Goal: Task Accomplishment & Management: Manage account settings

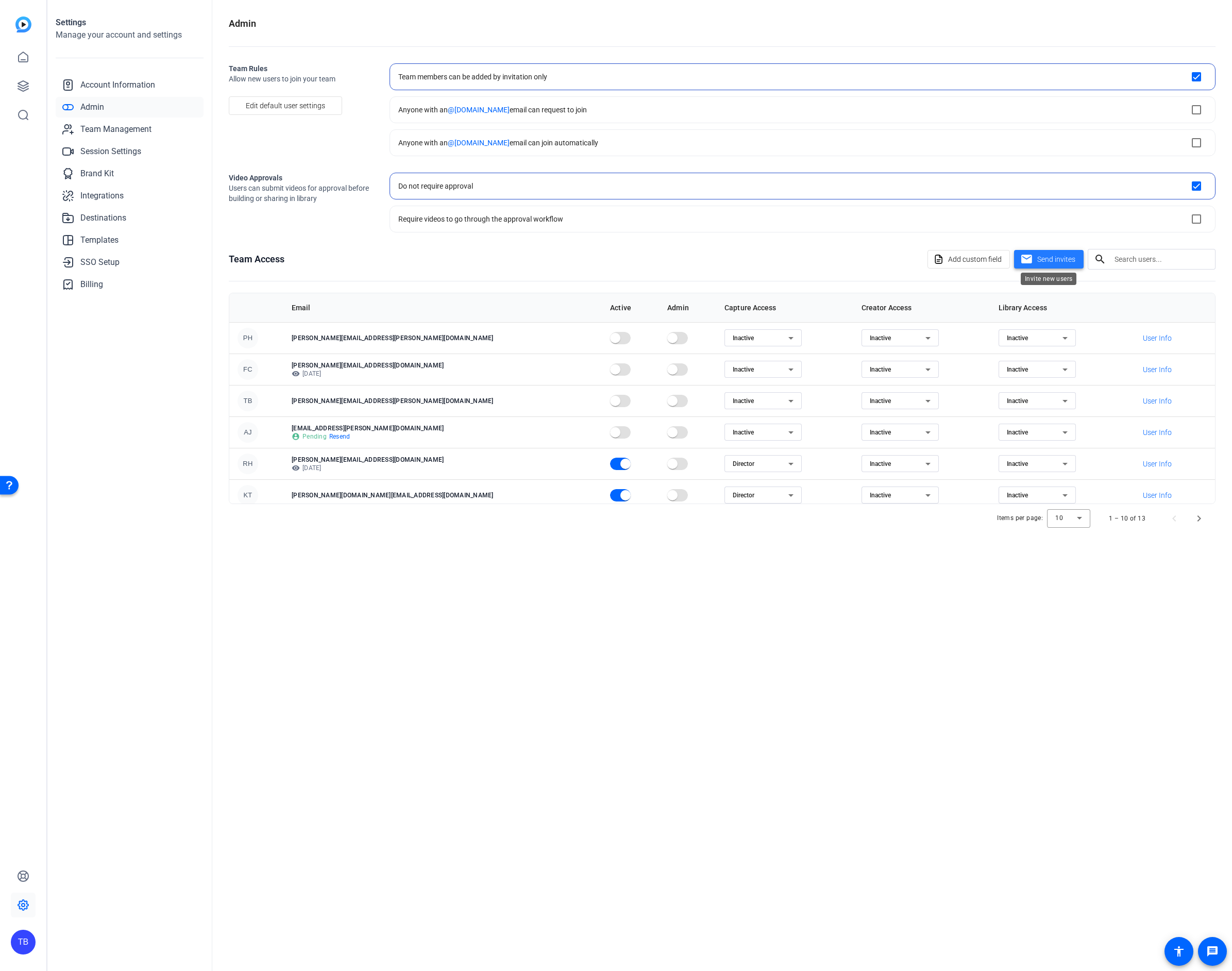
click at [1021, 259] on mat-icon "mail" at bounding box center [1026, 260] width 13 height 13
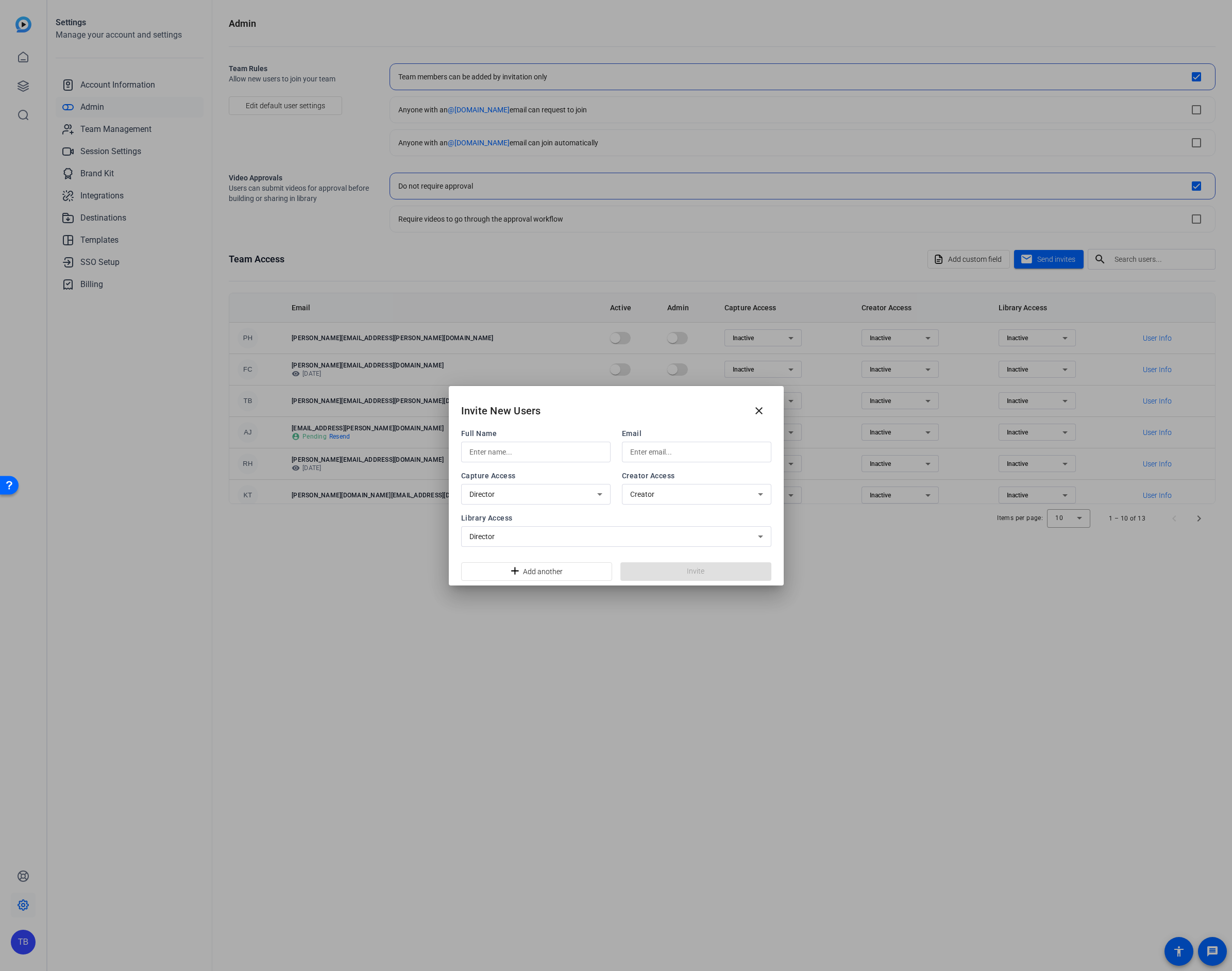
click at [543, 442] on div at bounding box center [536, 451] width 133 height 20
click at [538, 450] on input "text" at bounding box center [536, 451] width 133 height 12
type input "Emma King"
type input "emma.king@thomsonreuters.com"
click at [663, 575] on span at bounding box center [696, 571] width 151 height 25
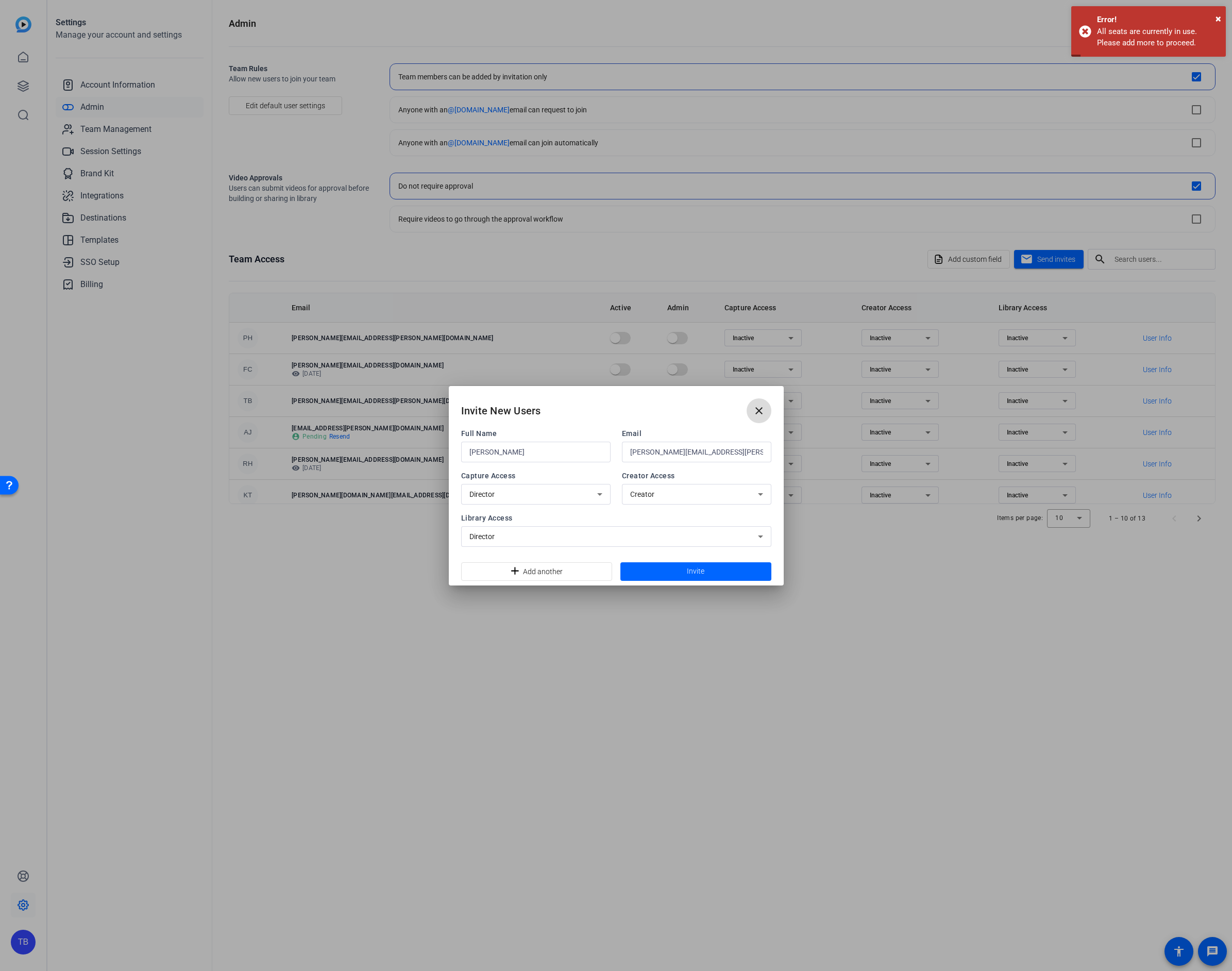
click at [768, 403] on span at bounding box center [759, 410] width 25 height 25
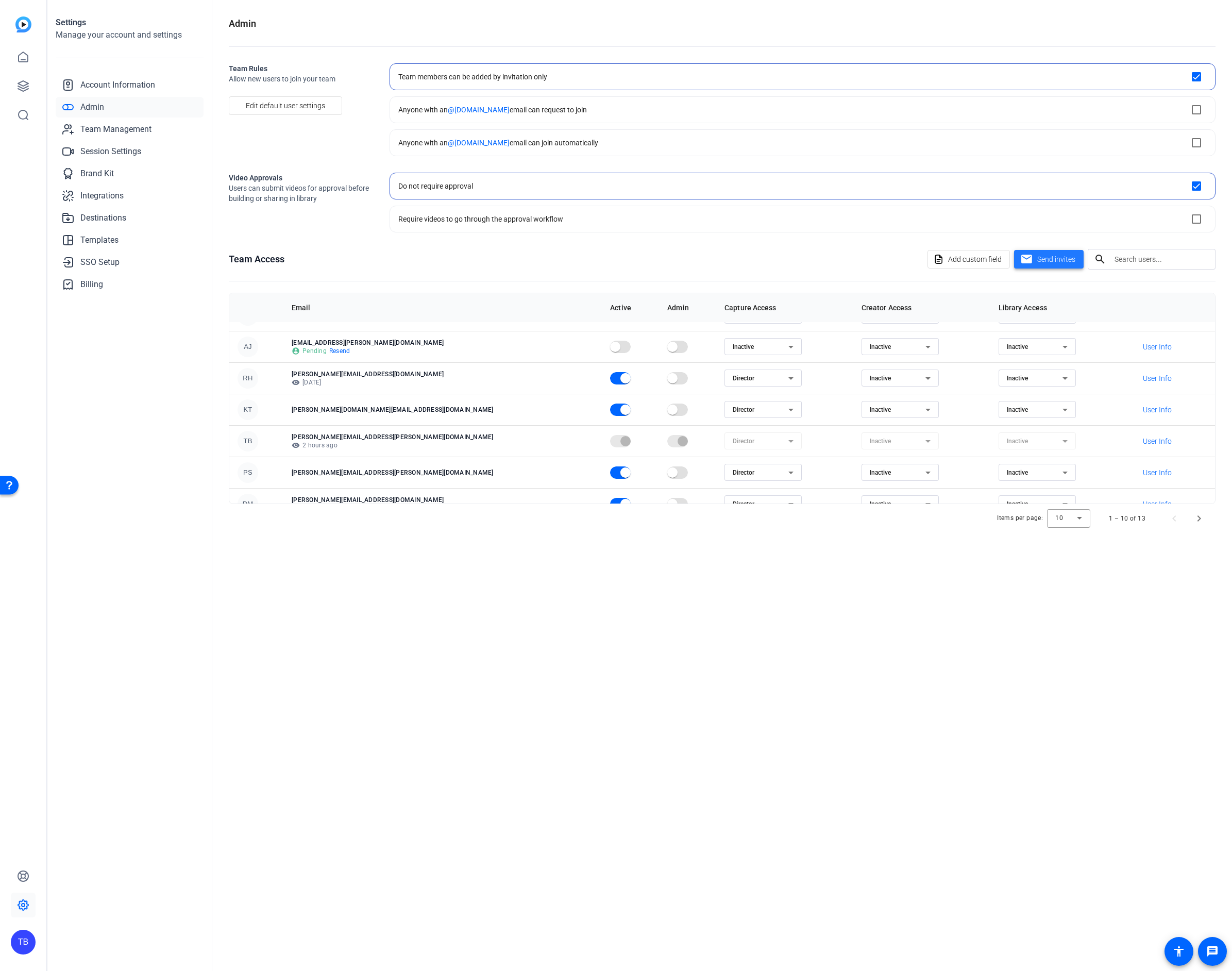
scroll to position [86, 0]
click at [620, 408] on span "button" at bounding box center [626, 408] width 10 height 10
click at [620, 469] on span "button" at bounding box center [626, 471] width 10 height 10
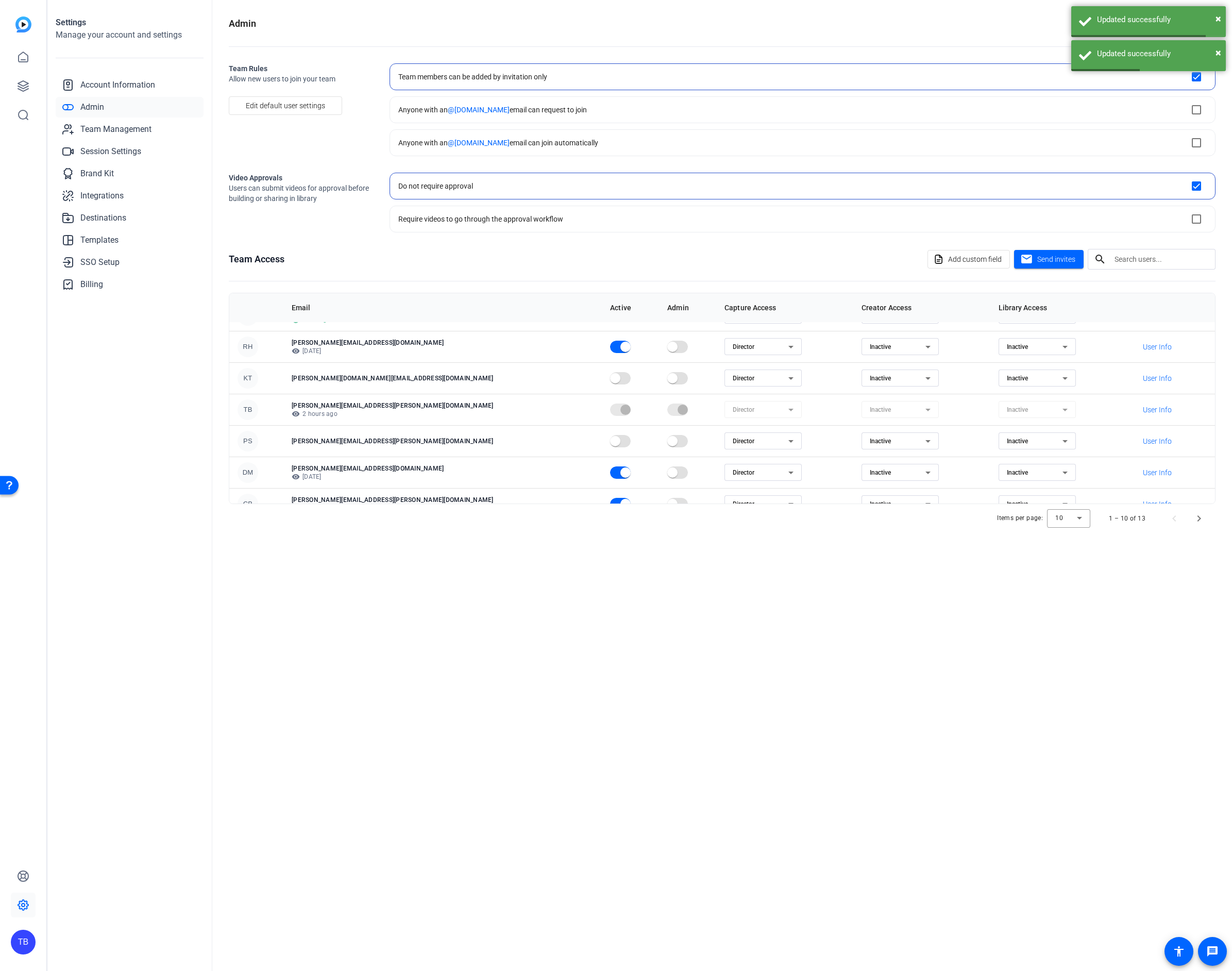
scroll to position [133, 0]
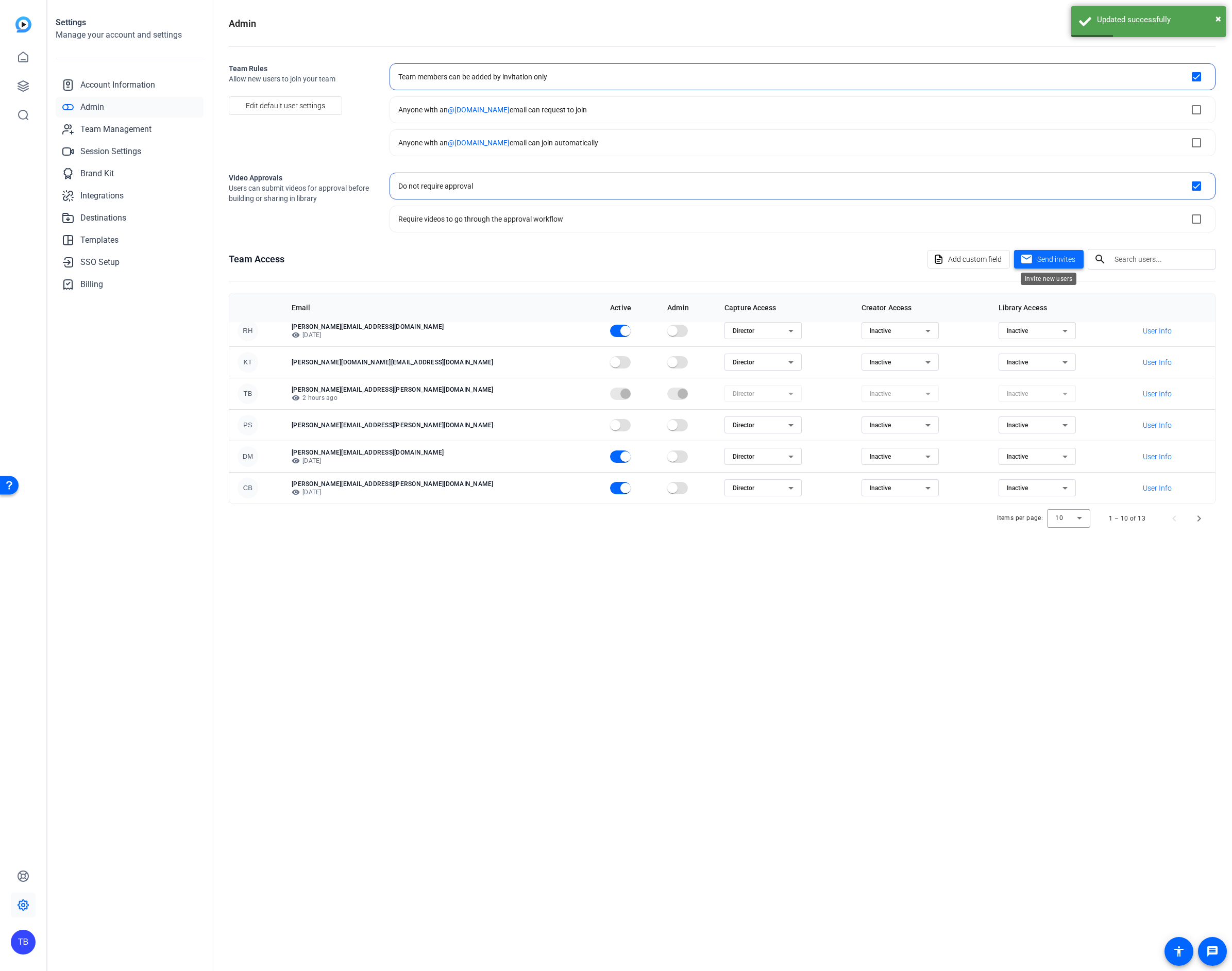
click at [1059, 257] on span "Send invites" at bounding box center [1056, 259] width 38 height 11
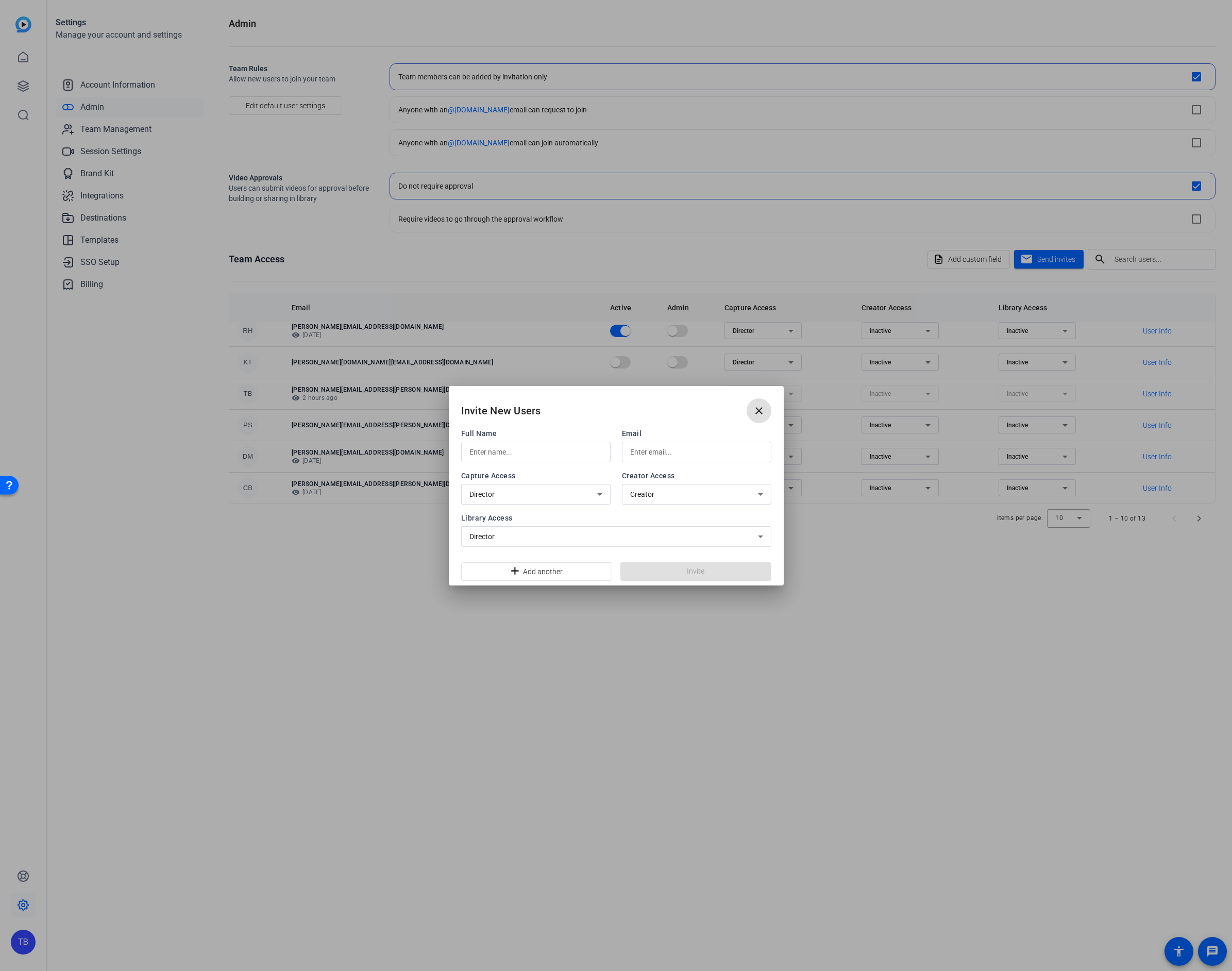
click at [540, 450] on input "text" at bounding box center [536, 451] width 133 height 12
type input "Emma King"
type input "emma.king@thomsonreuters.com"
click at [676, 569] on span at bounding box center [696, 571] width 151 height 25
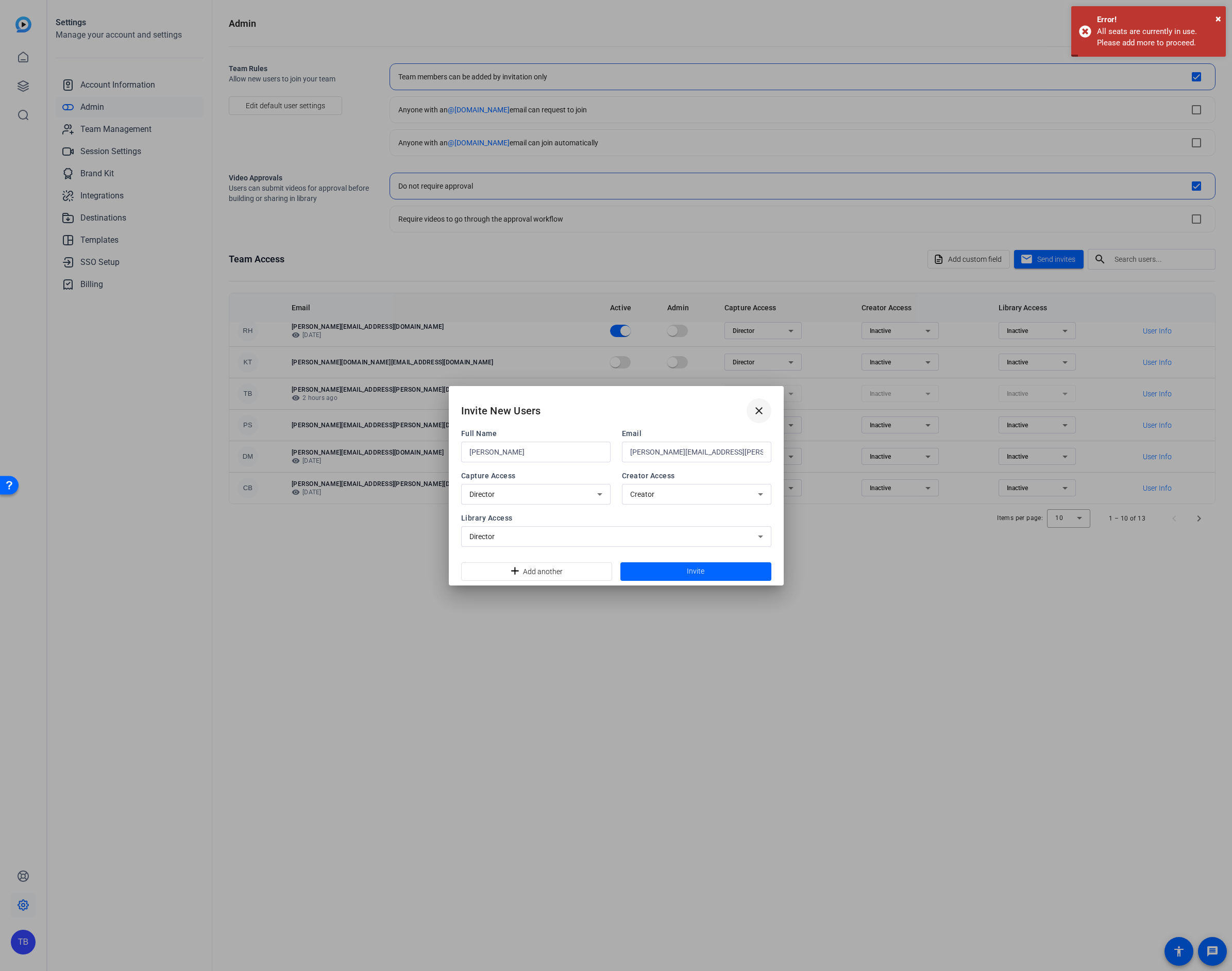
click at [756, 412] on mat-icon "close" at bounding box center [759, 410] width 12 height 12
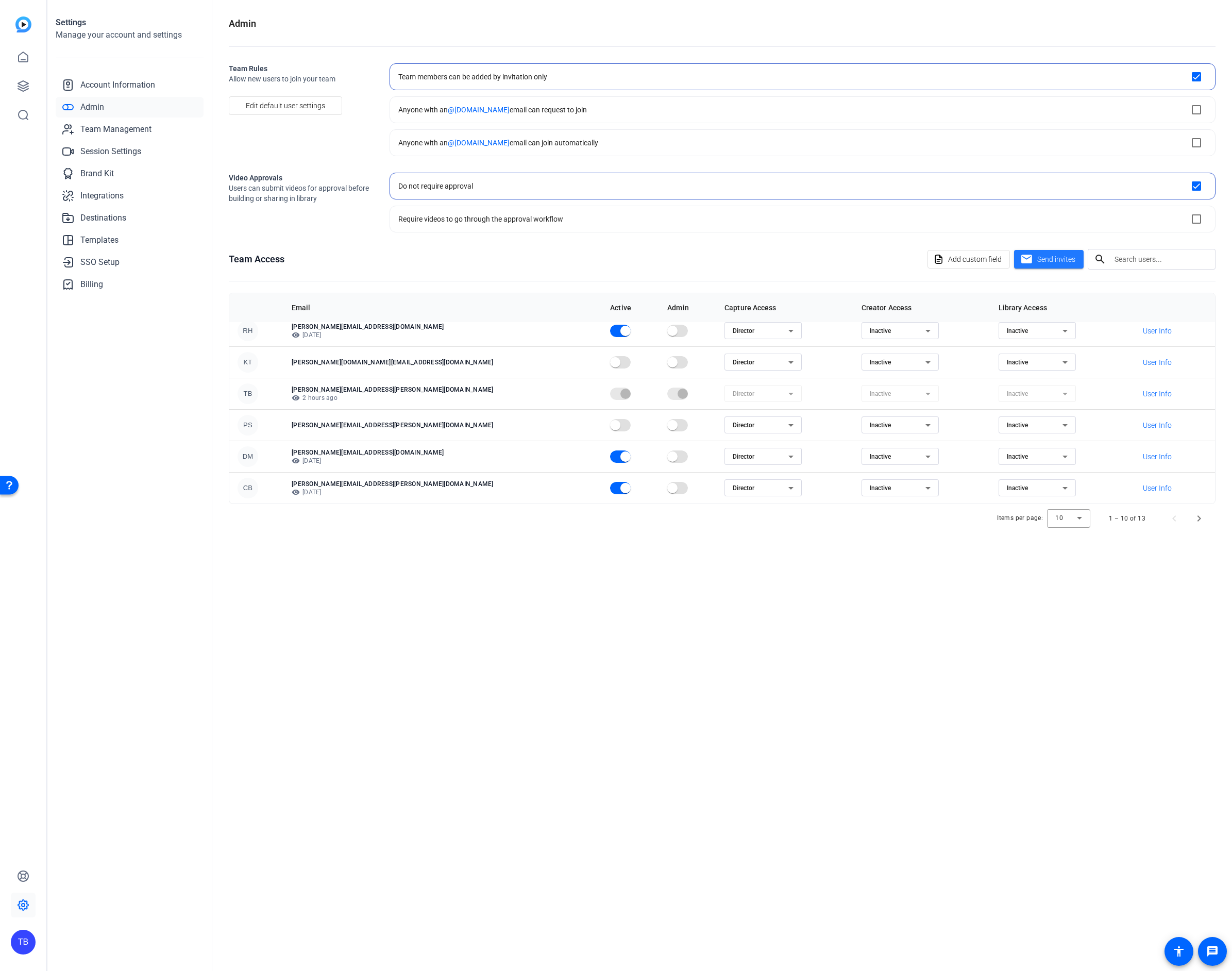
click at [784, 360] on icon at bounding box center [790, 362] width 12 height 12
click at [707, 400] on mat-option "Inactive" at bounding box center [693, 399] width 78 height 17
click at [784, 427] on icon at bounding box center [790, 425] width 12 height 12
click at [692, 459] on mat-option "Inactive" at bounding box center [693, 462] width 78 height 17
click at [1063, 258] on span "Send invites" at bounding box center [1056, 259] width 38 height 11
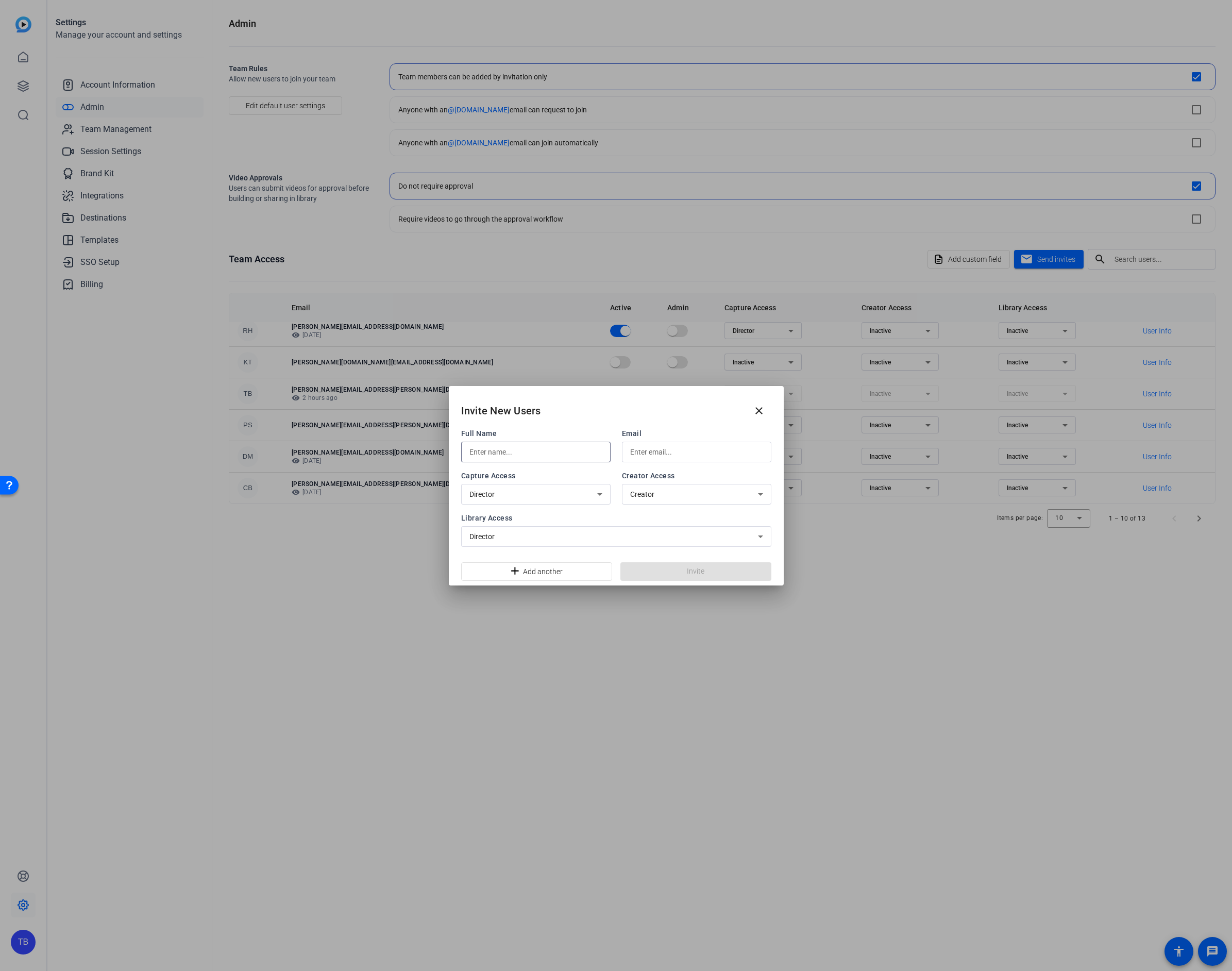
click at [521, 455] on input "text" at bounding box center [536, 451] width 133 height 12
type input "Emma King"
type input "emma.king@thomsonreuters.com"
click at [663, 495] on div "Creator" at bounding box center [694, 494] width 128 height 12
click at [661, 531] on mat-option "Inactive" at bounding box center [696, 533] width 149 height 17
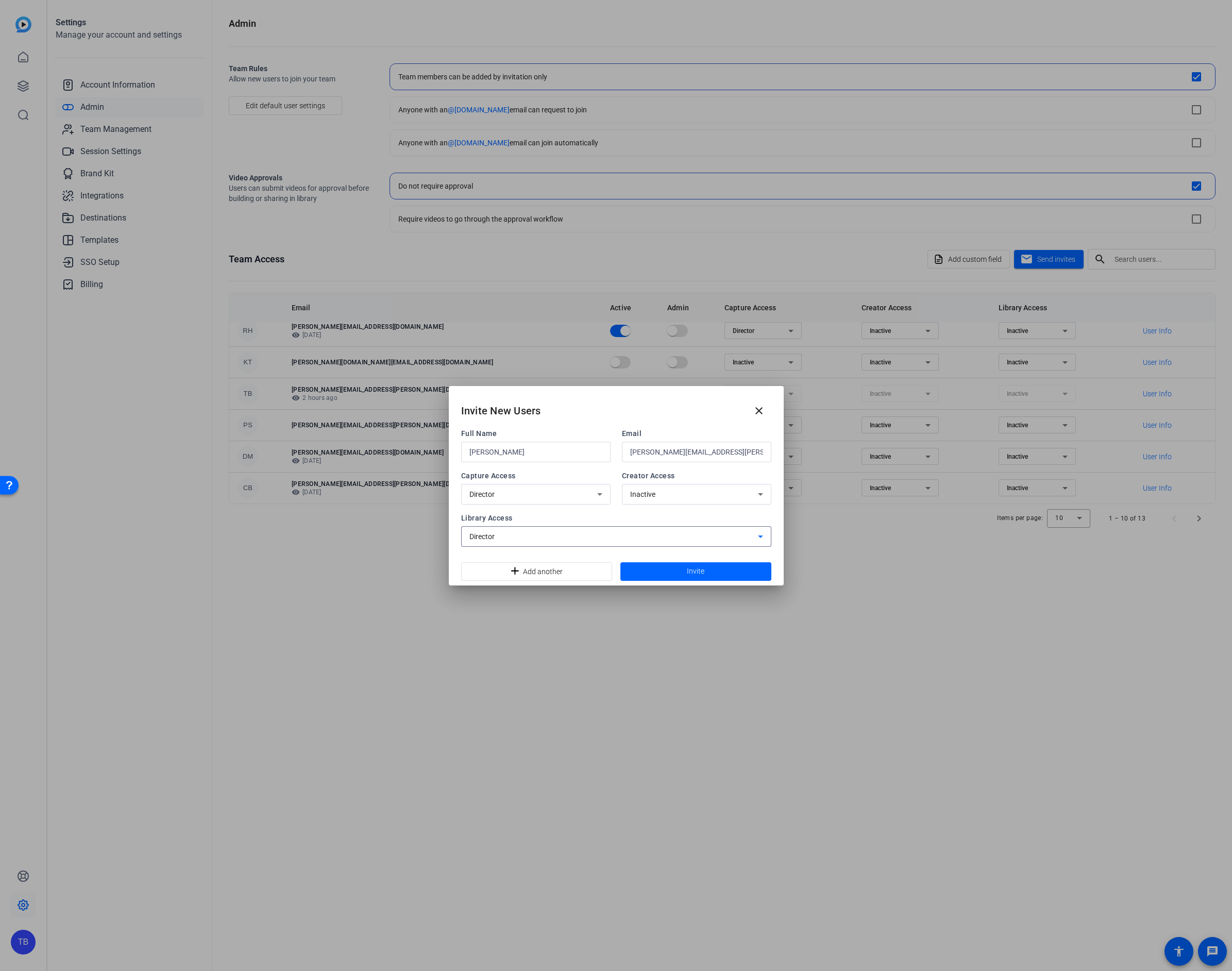
click at [666, 533] on div "Director" at bounding box center [614, 536] width 288 height 12
click at [589, 576] on mat-option "Inactive" at bounding box center [616, 575] width 310 height 17
click at [698, 571] on span "Invite" at bounding box center [696, 571] width 18 height 11
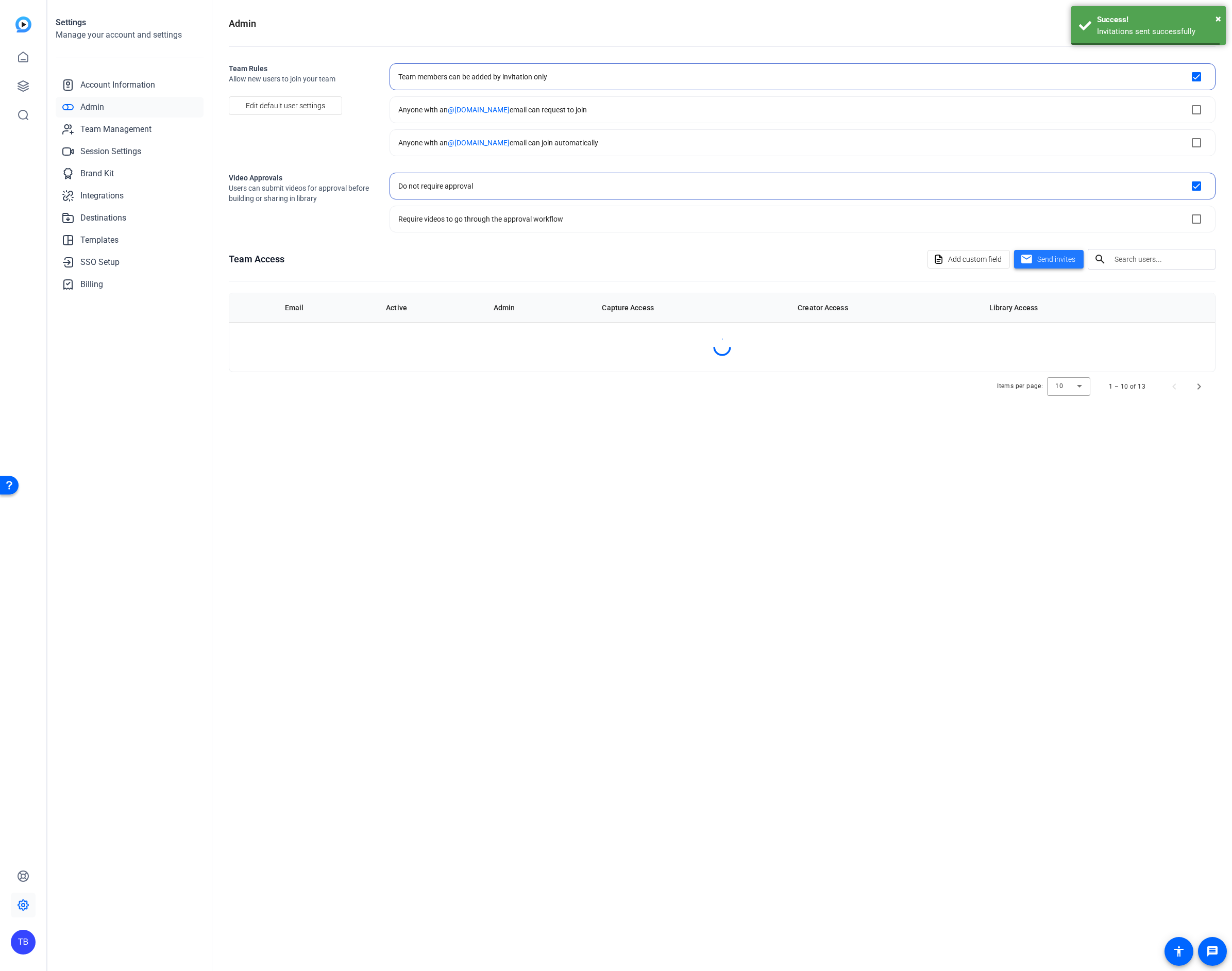
scroll to position [0, 0]
